Goal: Use online tool/utility: Utilize a website feature to perform a specific function

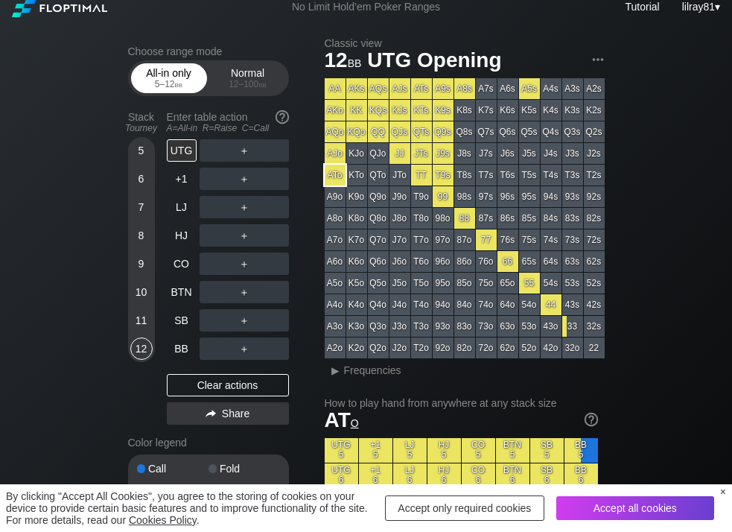
click at [160, 78] on div "All-in only 5 – 12 bb" at bounding box center [169, 78] width 69 height 28
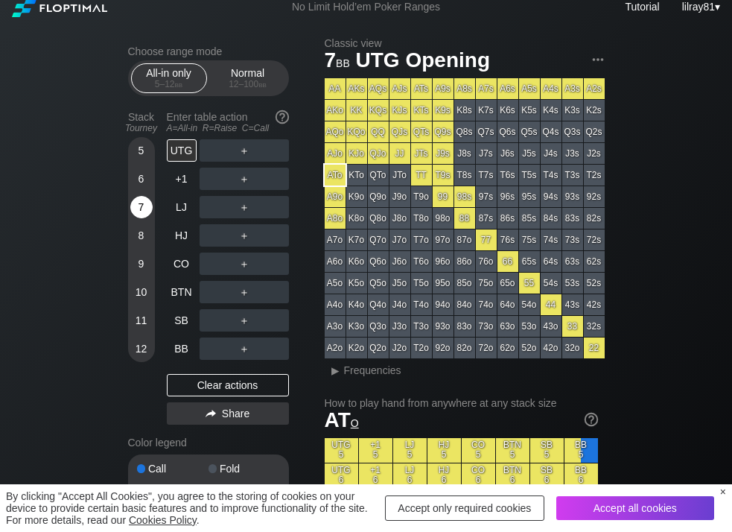
click at [136, 210] on div "7" at bounding box center [141, 207] width 22 height 22
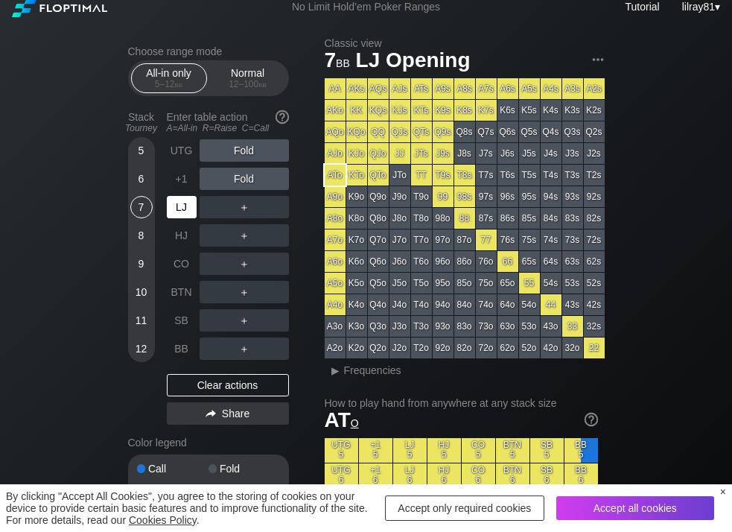
click at [175, 207] on div "LJ" at bounding box center [182, 207] width 30 height 22
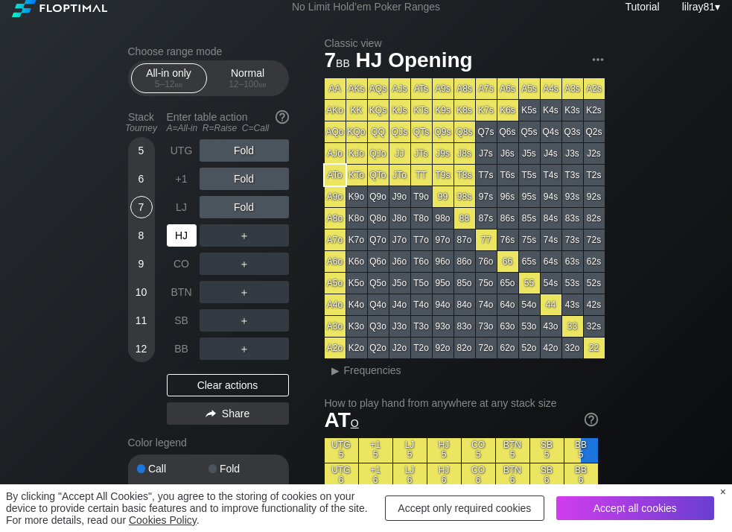
click at [181, 232] on div "HJ" at bounding box center [182, 235] width 30 height 22
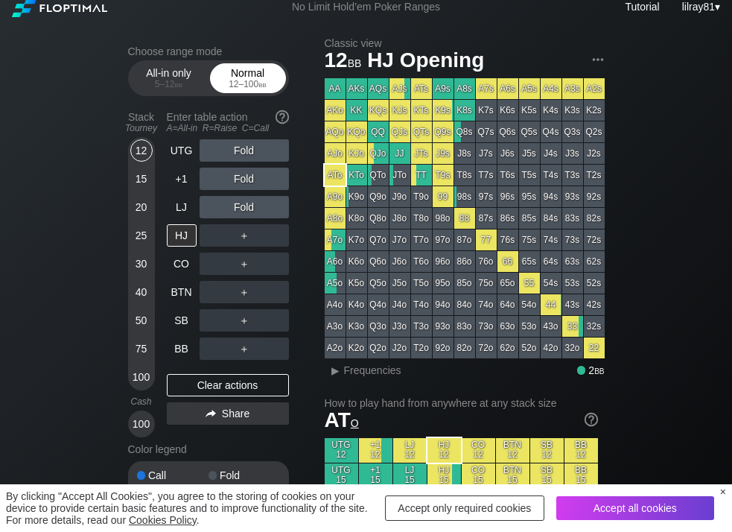
click at [228, 76] on div "Normal 12 – 100 bb" at bounding box center [248, 78] width 69 height 28
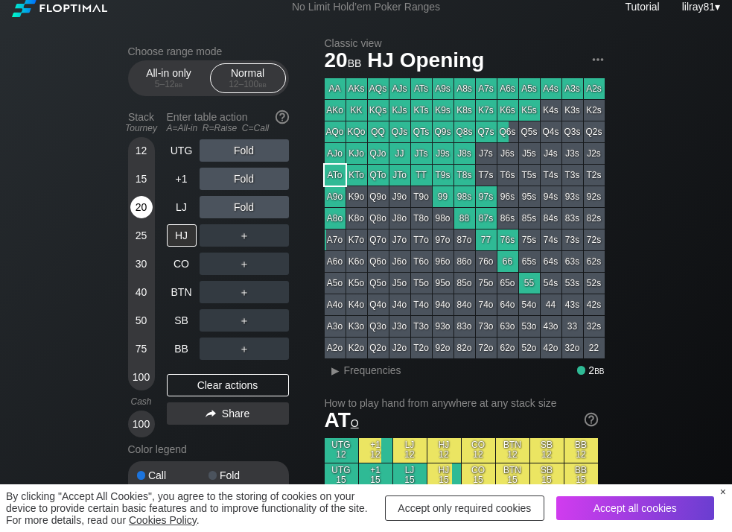
click at [138, 214] on div "20" at bounding box center [141, 207] width 22 height 22
click at [177, 235] on div "HJ" at bounding box center [182, 235] width 30 height 22
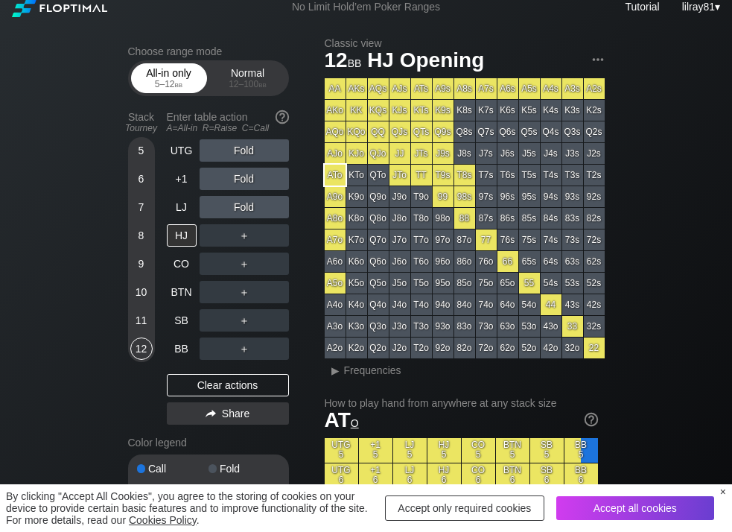
click at [156, 69] on div "All-in only 5 – 12 bb" at bounding box center [169, 78] width 69 height 28
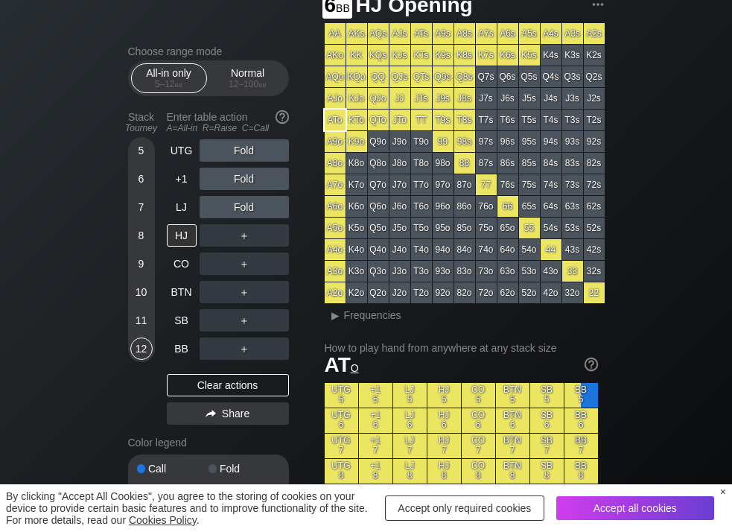
scroll to position [68, 0]
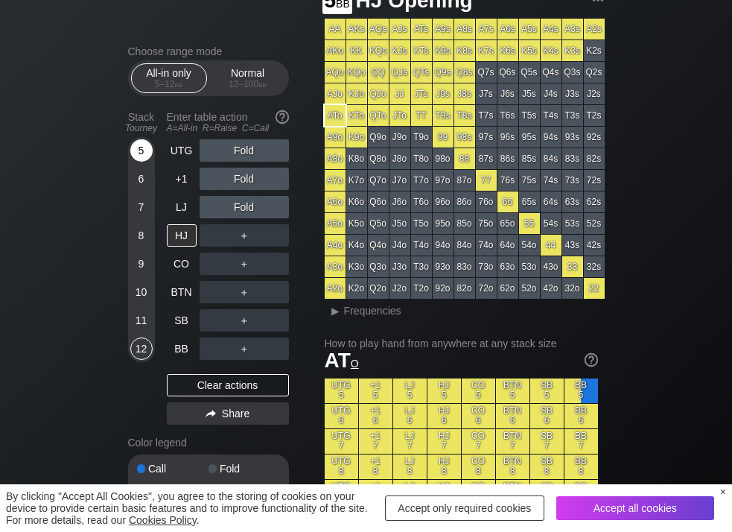
click at [136, 146] on div "5" at bounding box center [141, 150] width 22 height 22
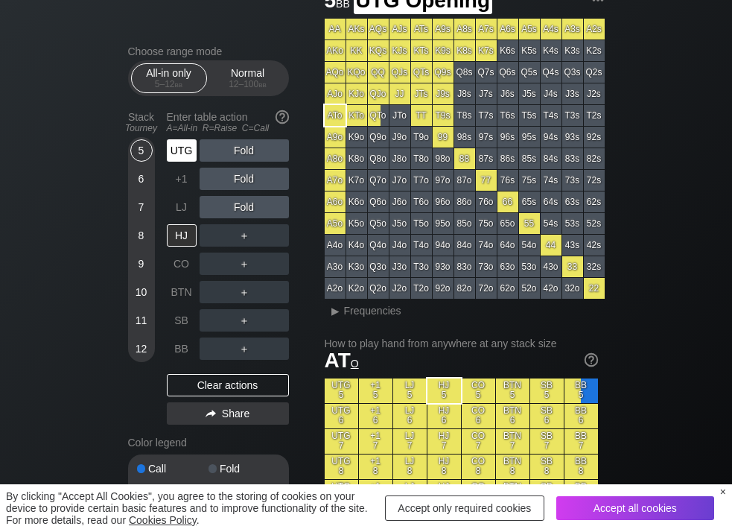
click at [185, 148] on div "UTG" at bounding box center [182, 150] width 30 height 22
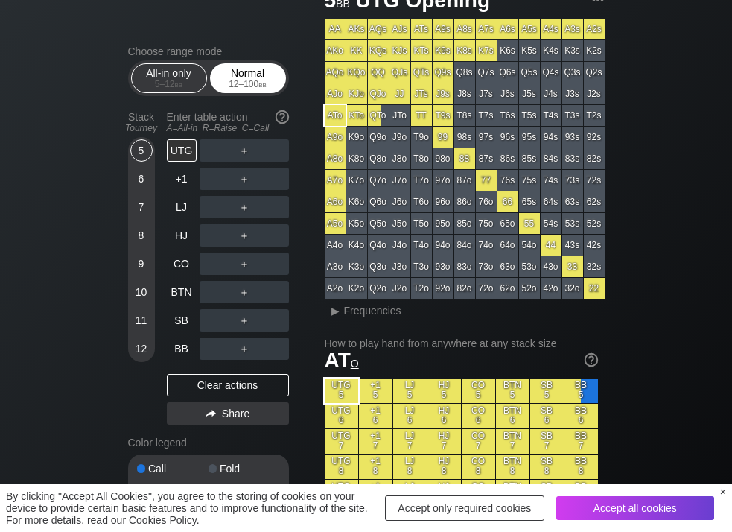
click at [246, 83] on div "12 – 100 bb" at bounding box center [248, 84] width 63 height 10
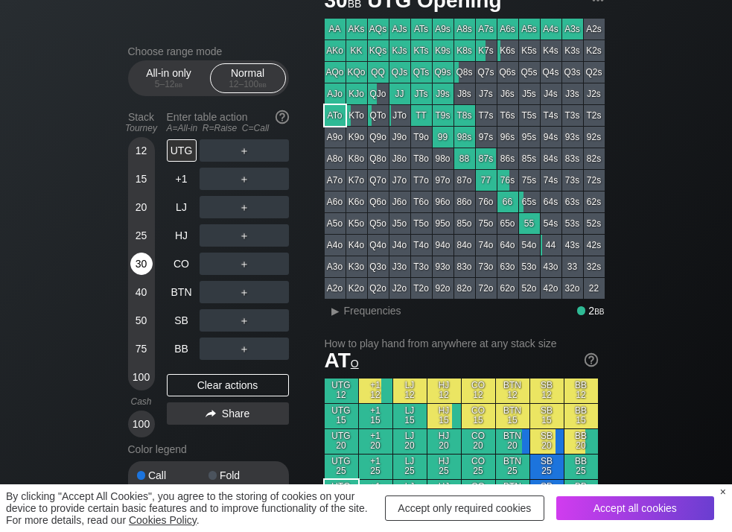
click at [139, 268] on div "30" at bounding box center [141, 264] width 22 height 22
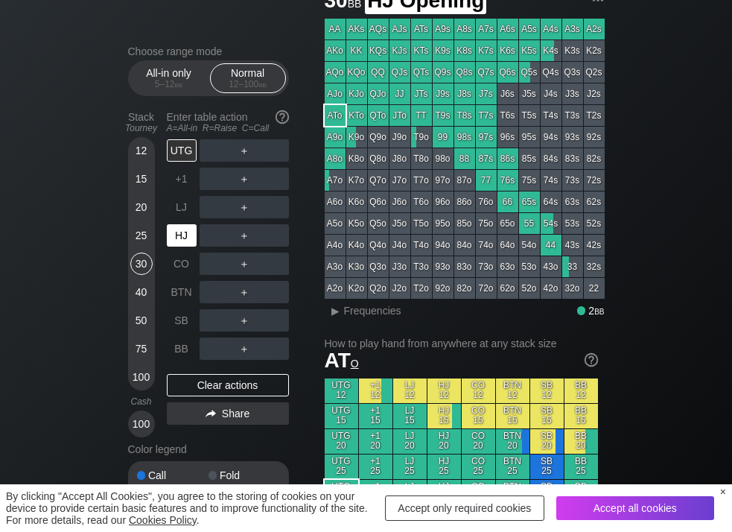
click at [182, 235] on div "HJ" at bounding box center [182, 235] width 30 height 22
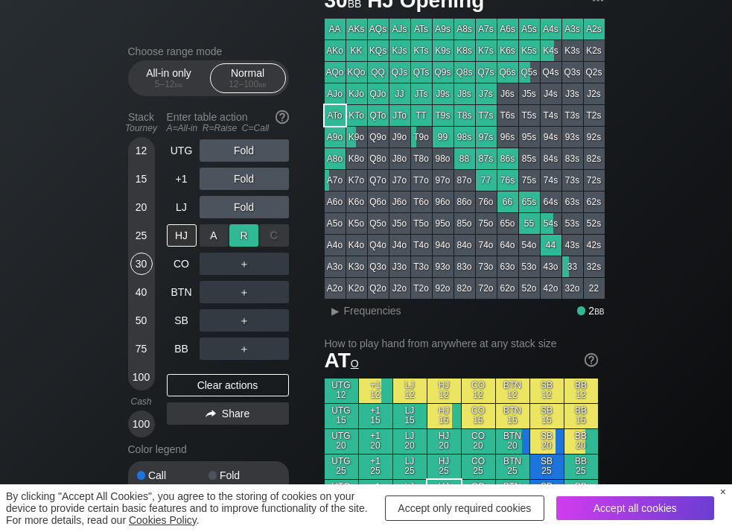
click at [243, 239] on div "R ✕" at bounding box center [243, 235] width 29 height 22
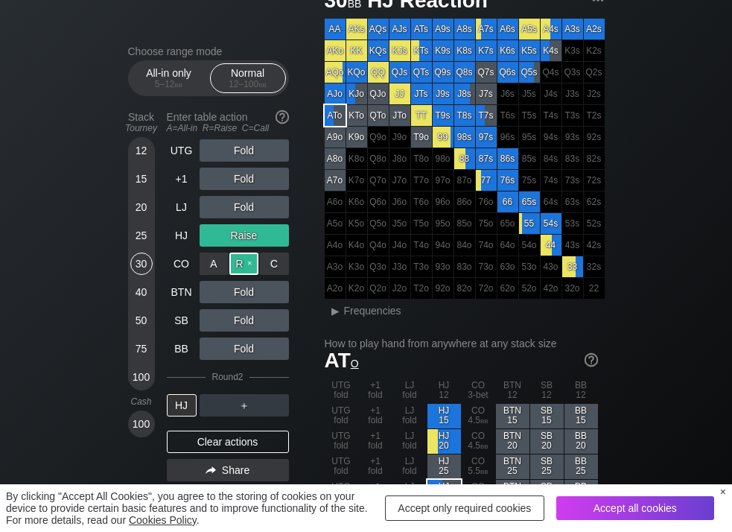
click at [242, 265] on div "R ✕" at bounding box center [243, 264] width 29 height 22
